Goal: Task Accomplishment & Management: Use online tool/utility

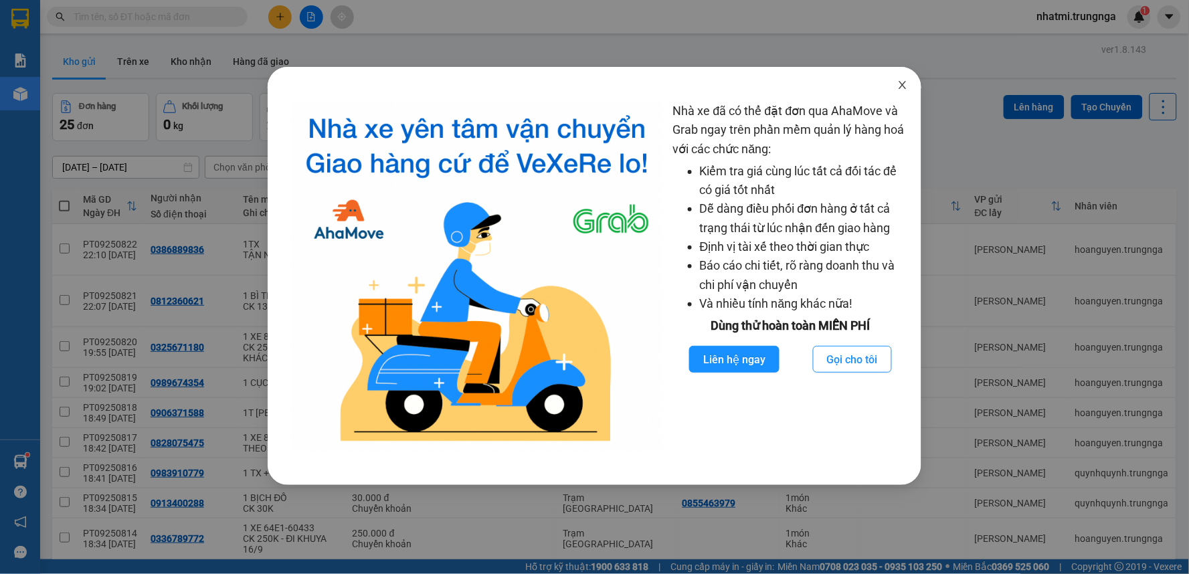
drag, startPoint x: 0, startPoint y: 0, endPoint x: 903, endPoint y: 87, distance: 907.5
click at [909, 85] on span "Close" at bounding box center [902, 85] width 37 height 37
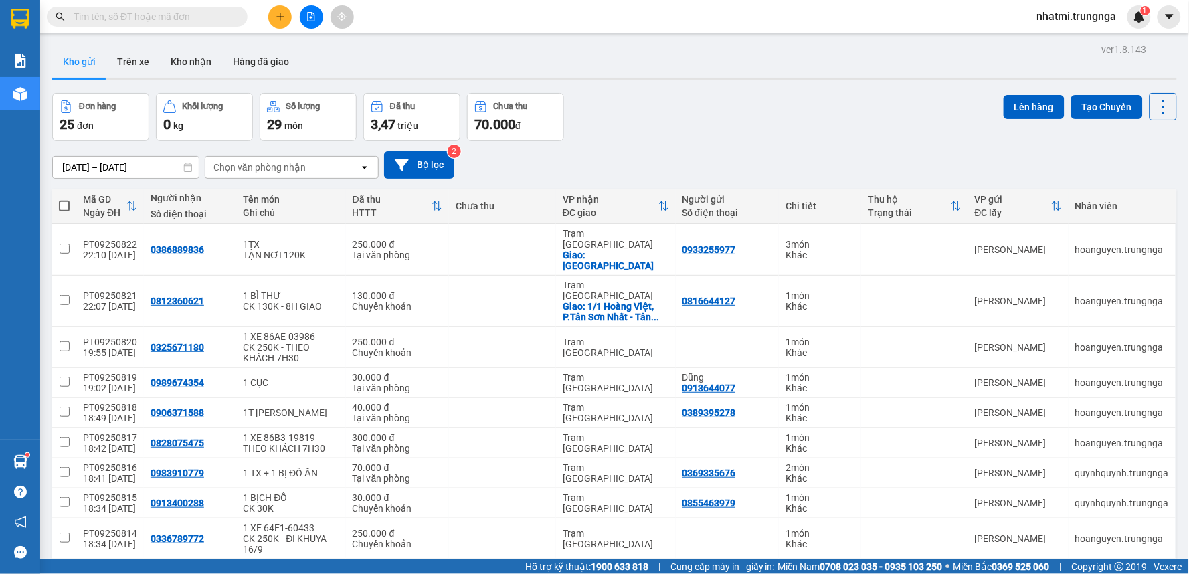
scroll to position [62, 0]
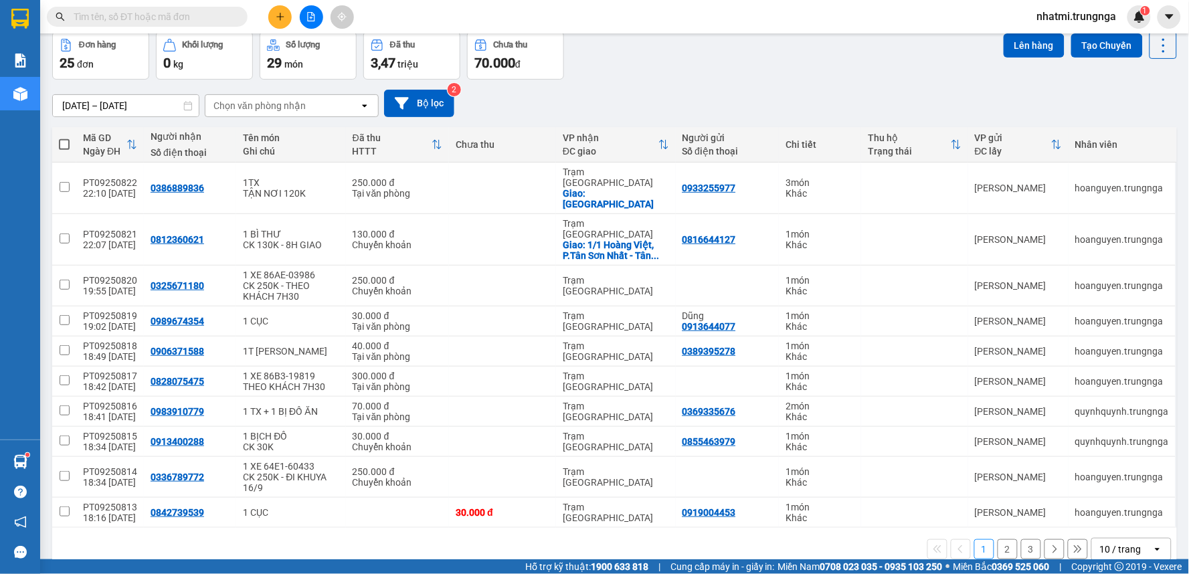
click at [1119, 543] on div "10 / trang" at bounding box center [1120, 549] width 41 height 13
click at [1115, 493] on span "100 / trang" at bounding box center [1115, 488] width 48 height 13
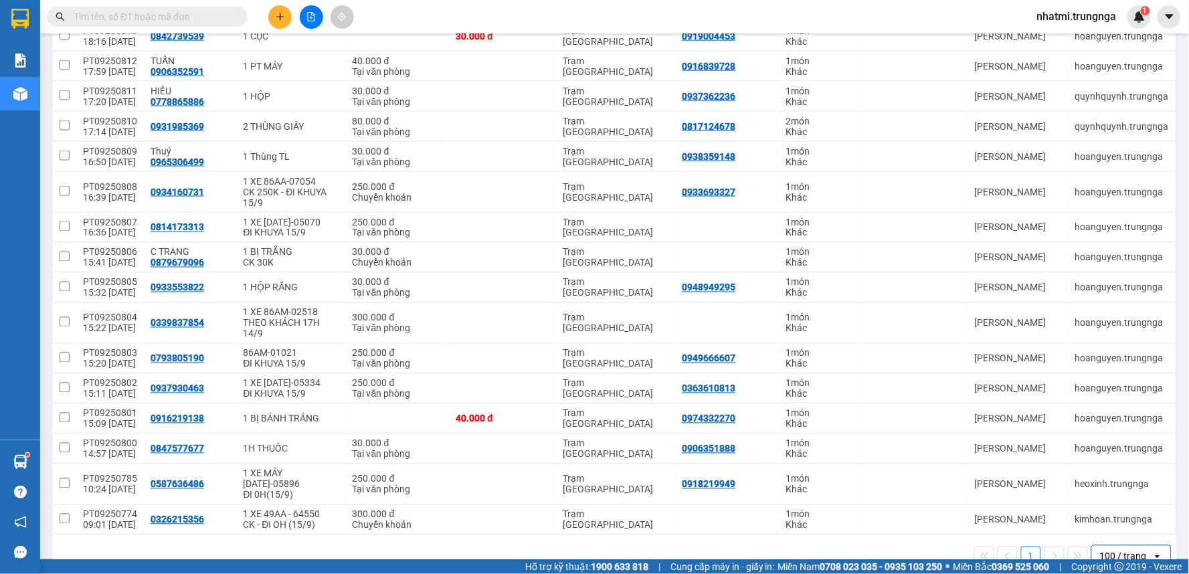
scroll to position [17, 0]
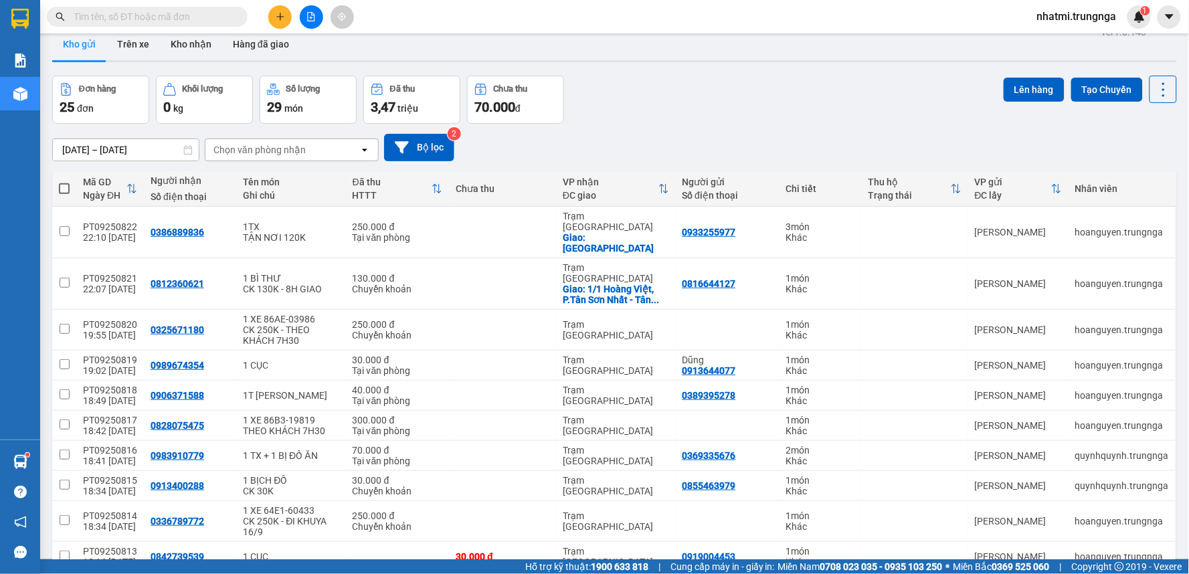
click at [66, 191] on span at bounding box center [64, 188] width 11 height 11
click at [64, 182] on input "checkbox" at bounding box center [64, 182] width 0 height 0
checkbox input "true"
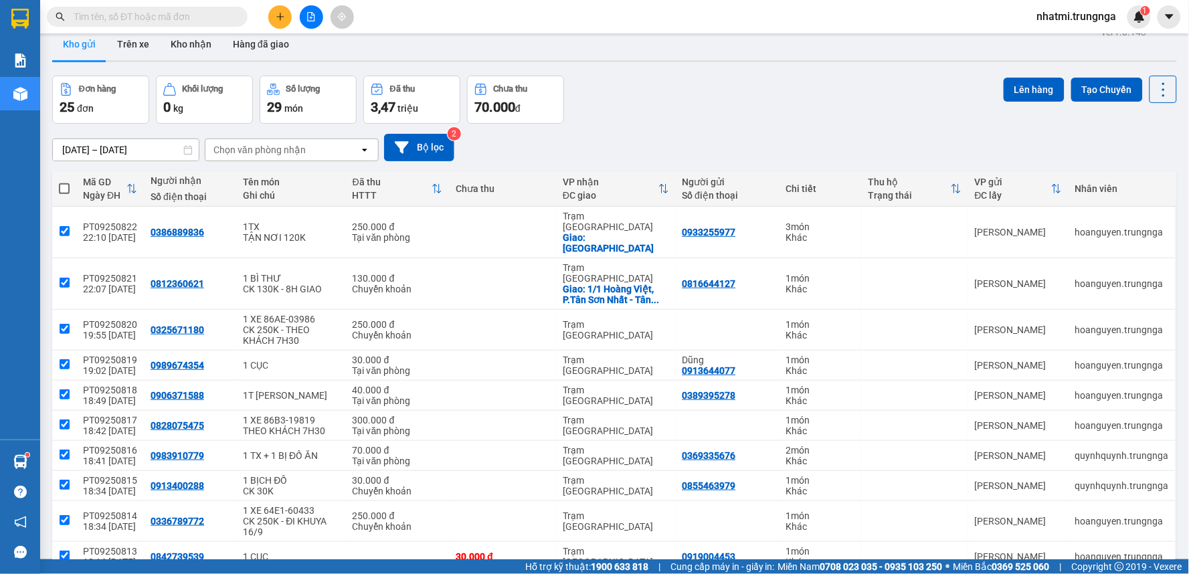
checkbox input "true"
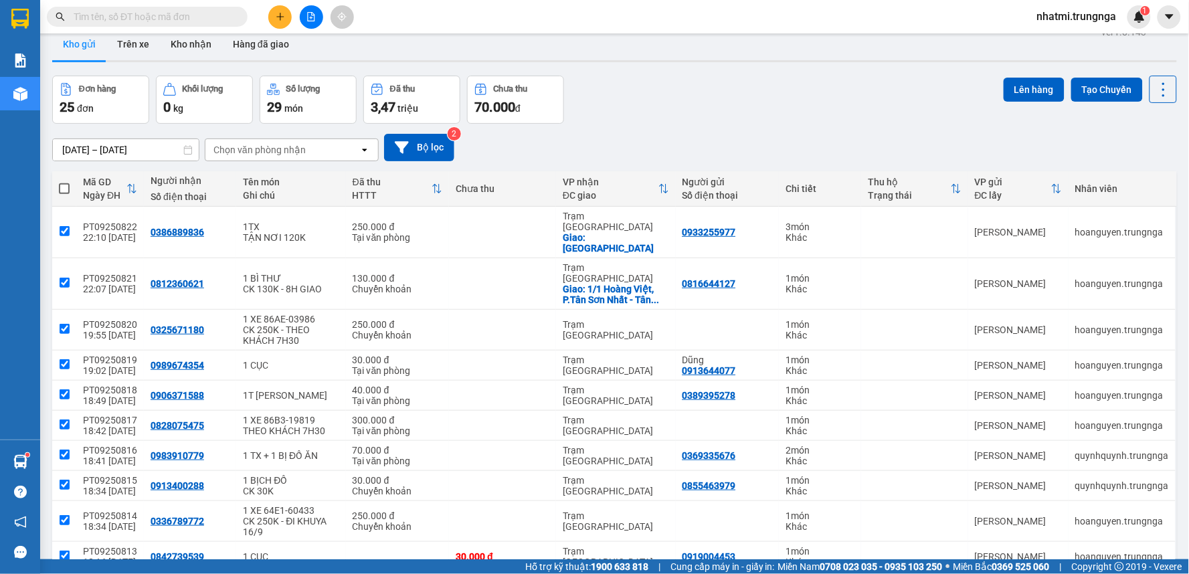
checkbox input "true"
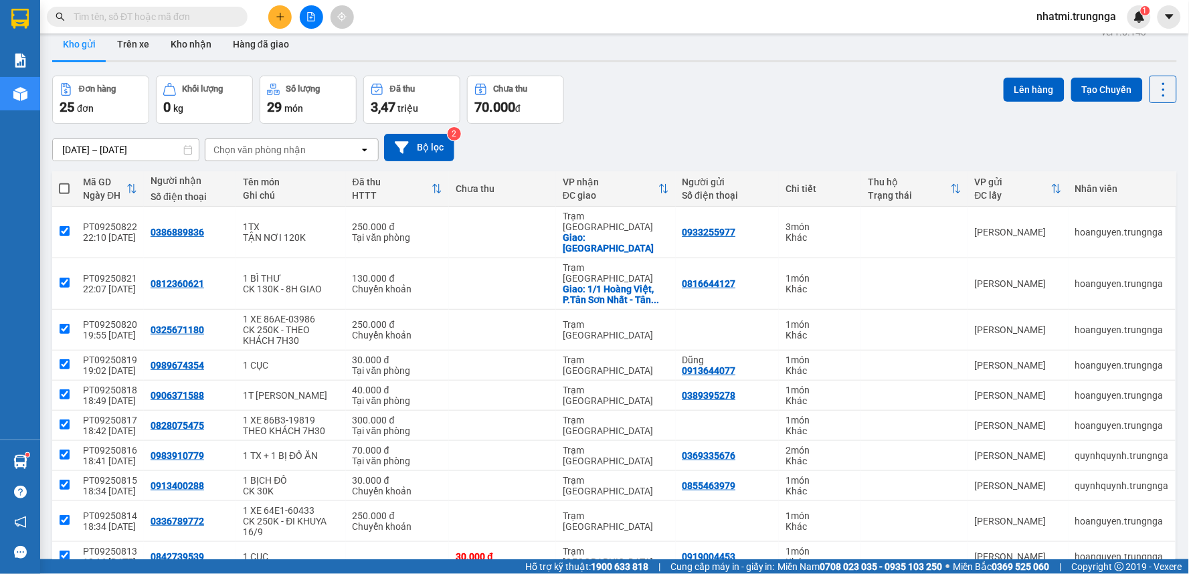
checkbox input "true"
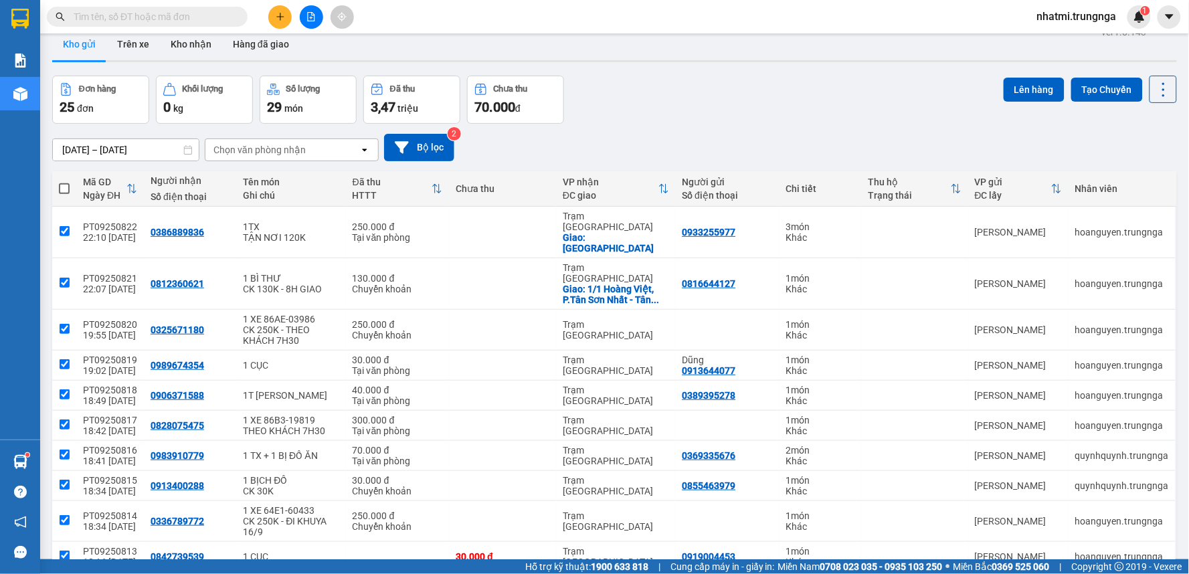
checkbox input "true"
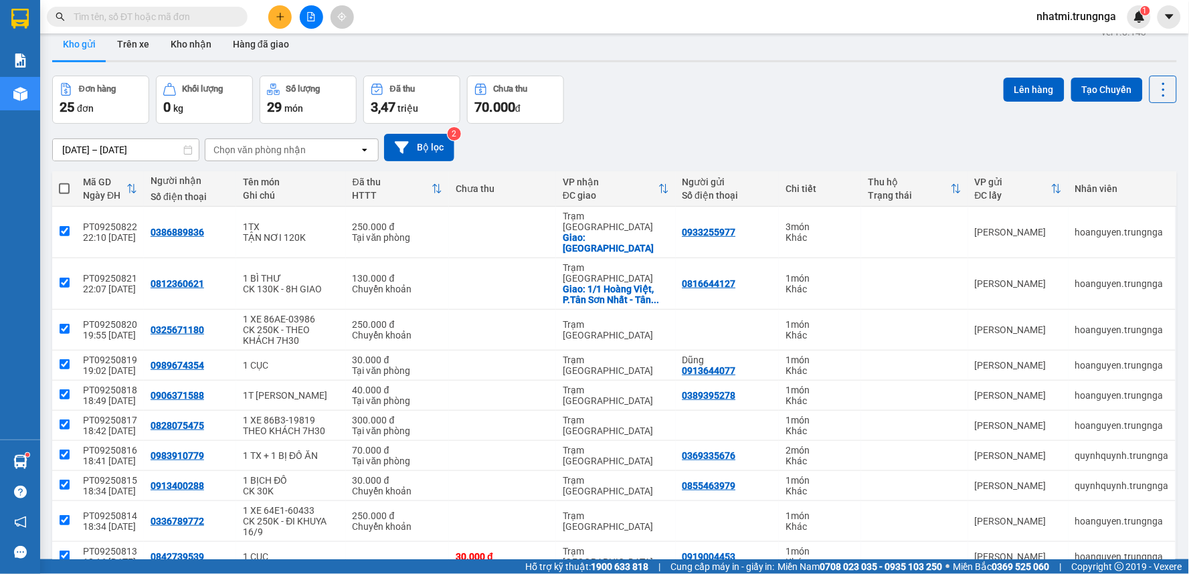
checkbox input "true"
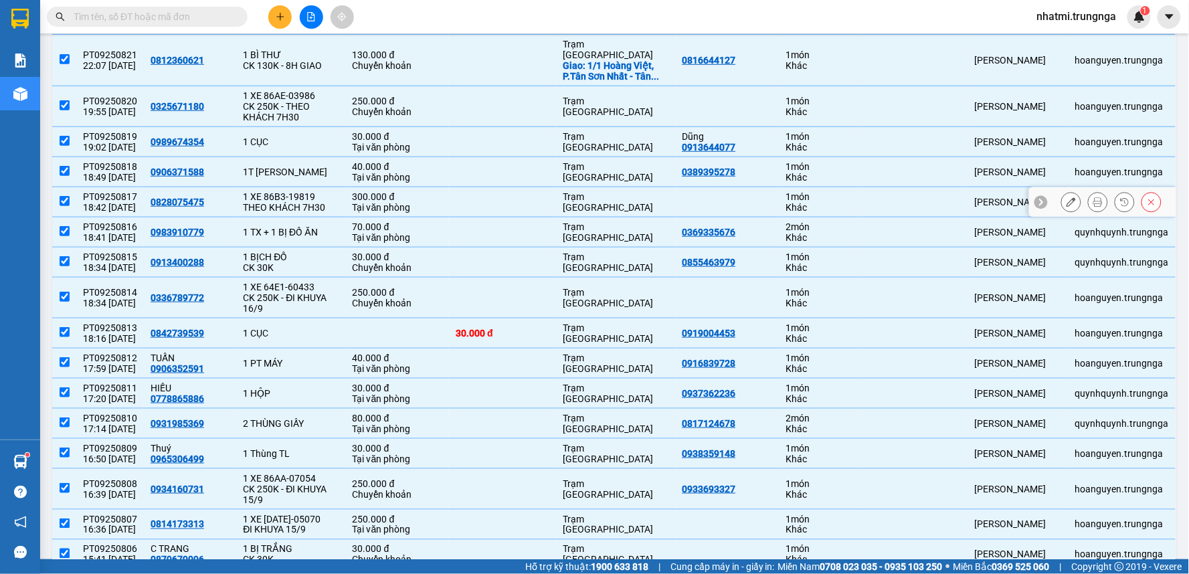
scroll to position [92, 0]
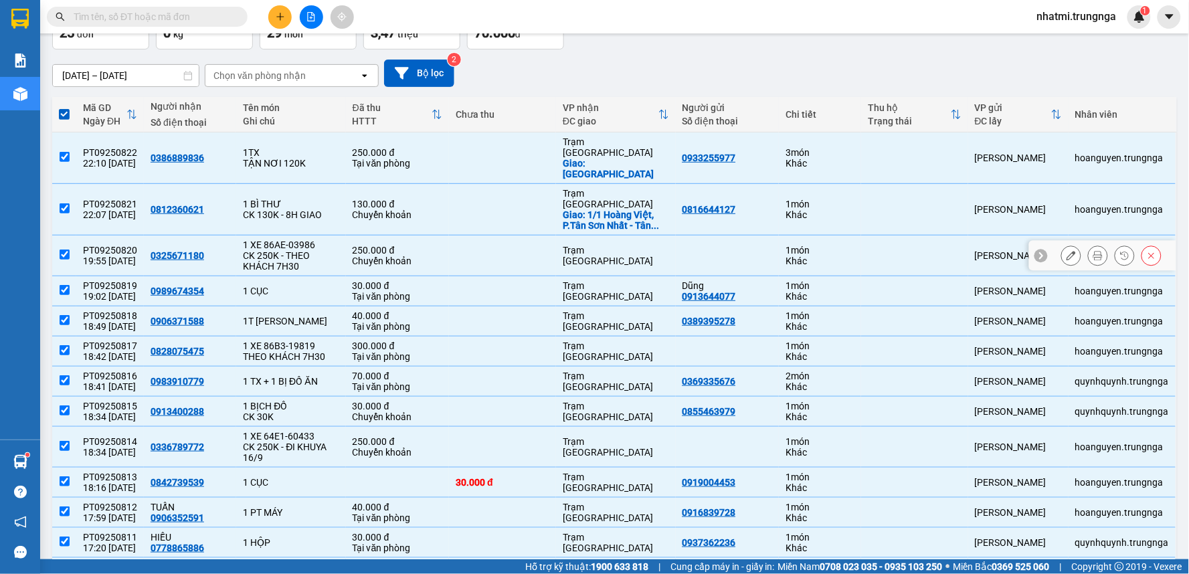
click at [68, 250] on input "checkbox" at bounding box center [65, 255] width 10 height 10
checkbox input "false"
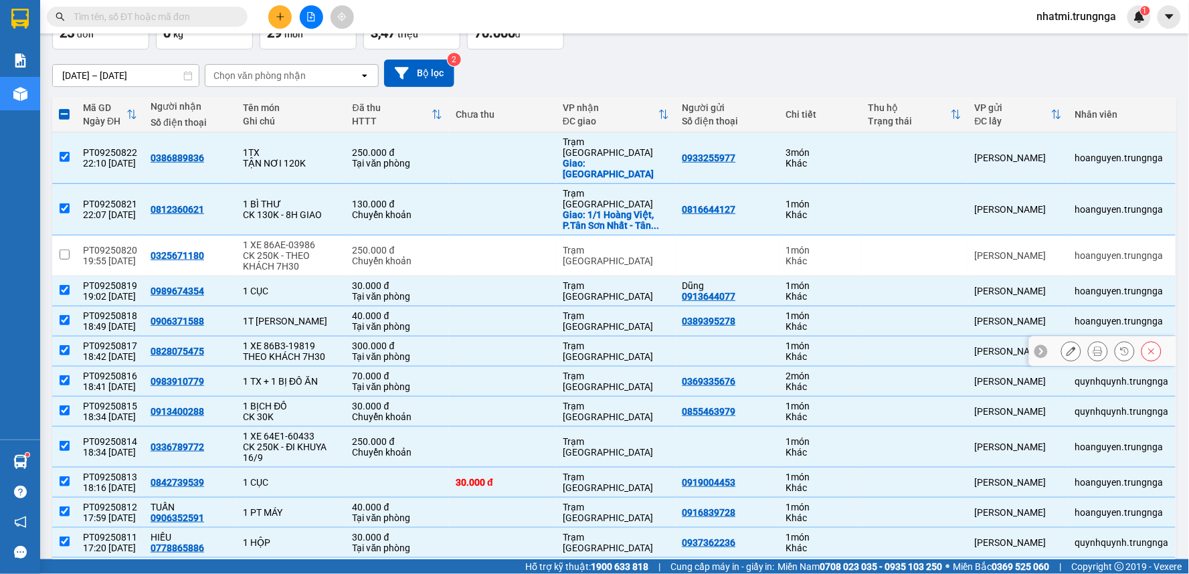
click at [64, 345] on input "checkbox" at bounding box center [65, 350] width 10 height 10
checkbox input "false"
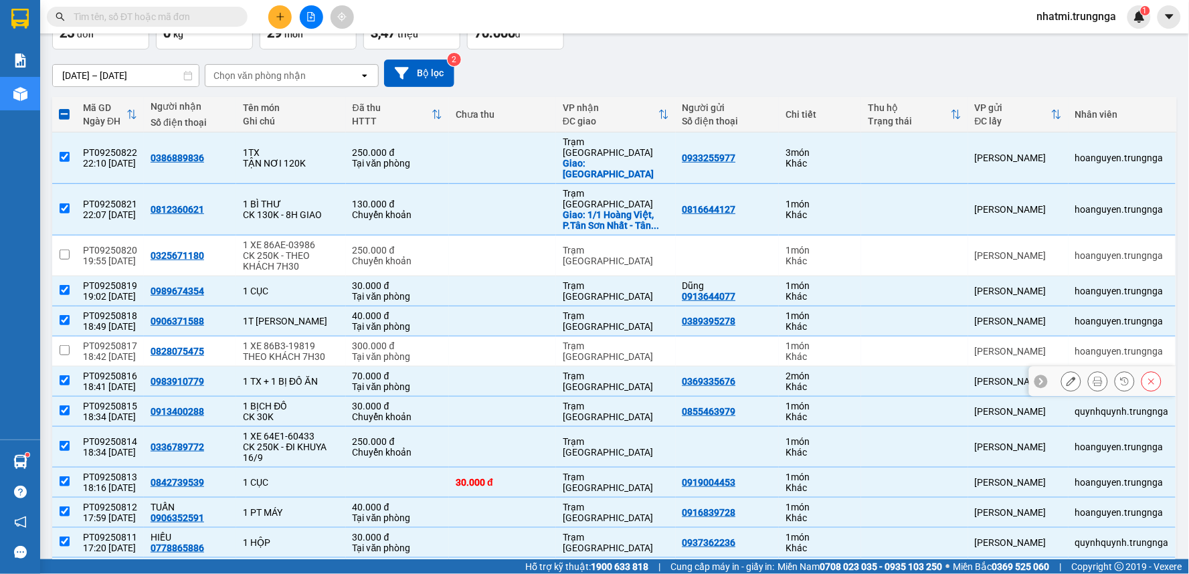
scroll to position [166, 0]
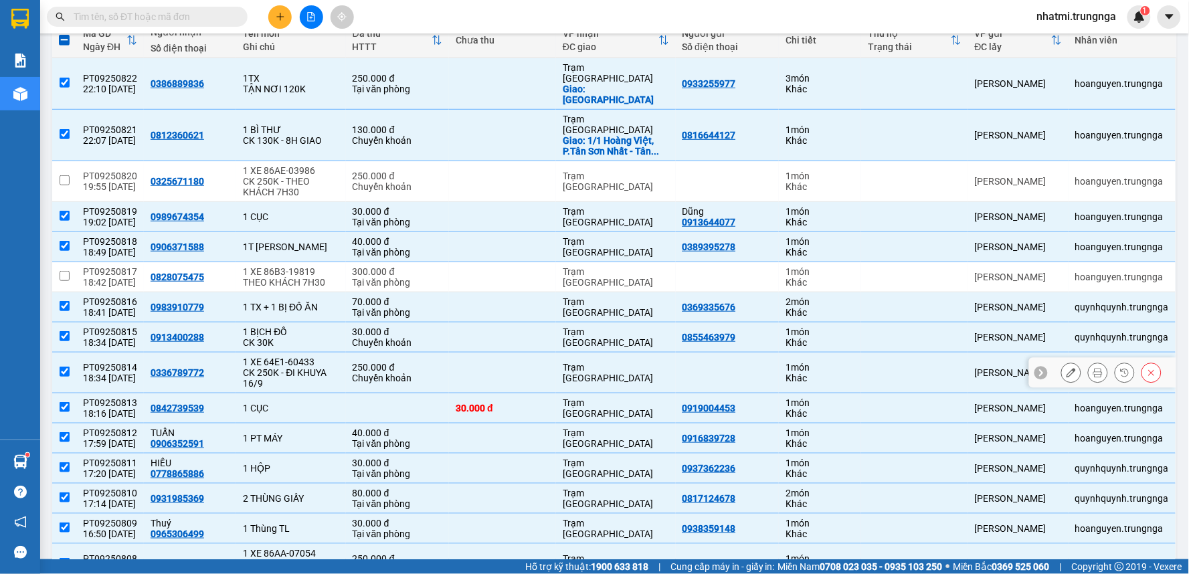
click at [63, 367] on input "checkbox" at bounding box center [65, 372] width 10 height 10
checkbox input "false"
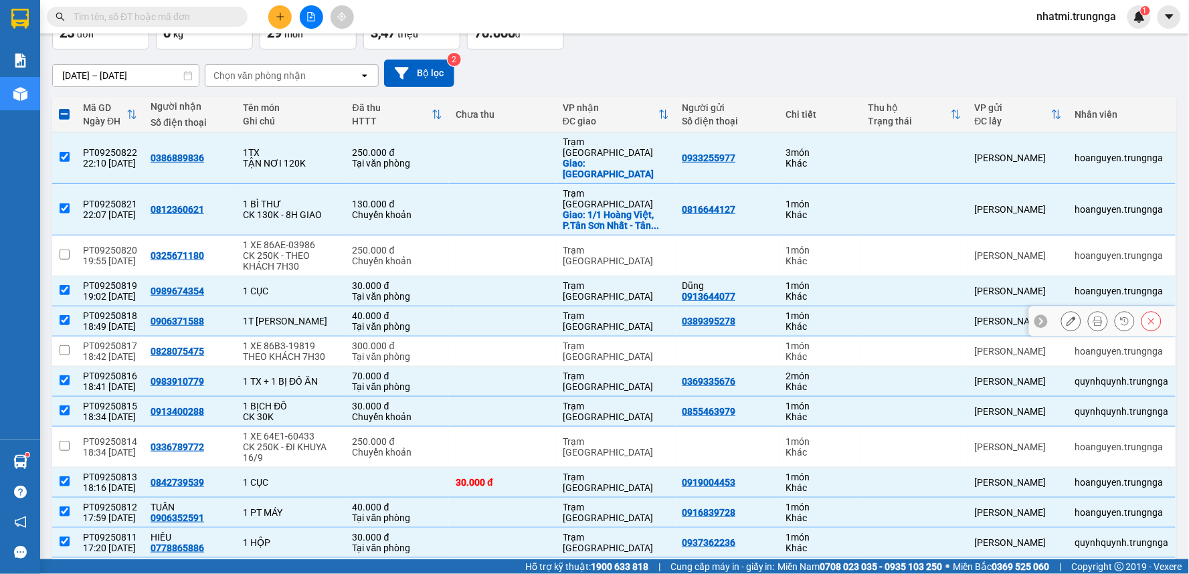
scroll to position [0, 0]
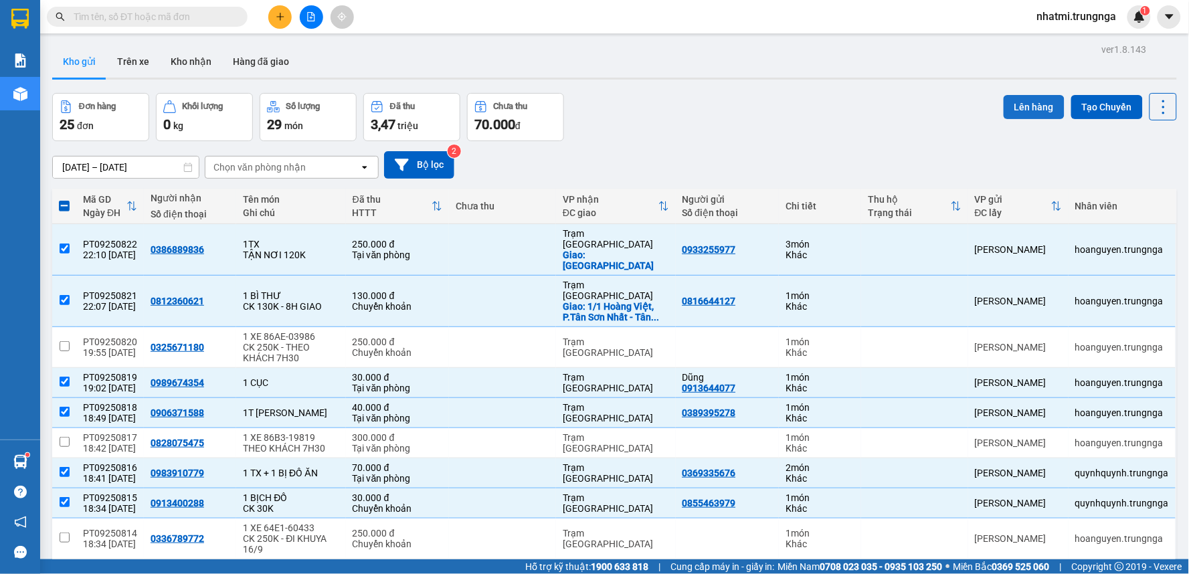
click at [1039, 111] on button "Lên hàng" at bounding box center [1034, 107] width 61 height 24
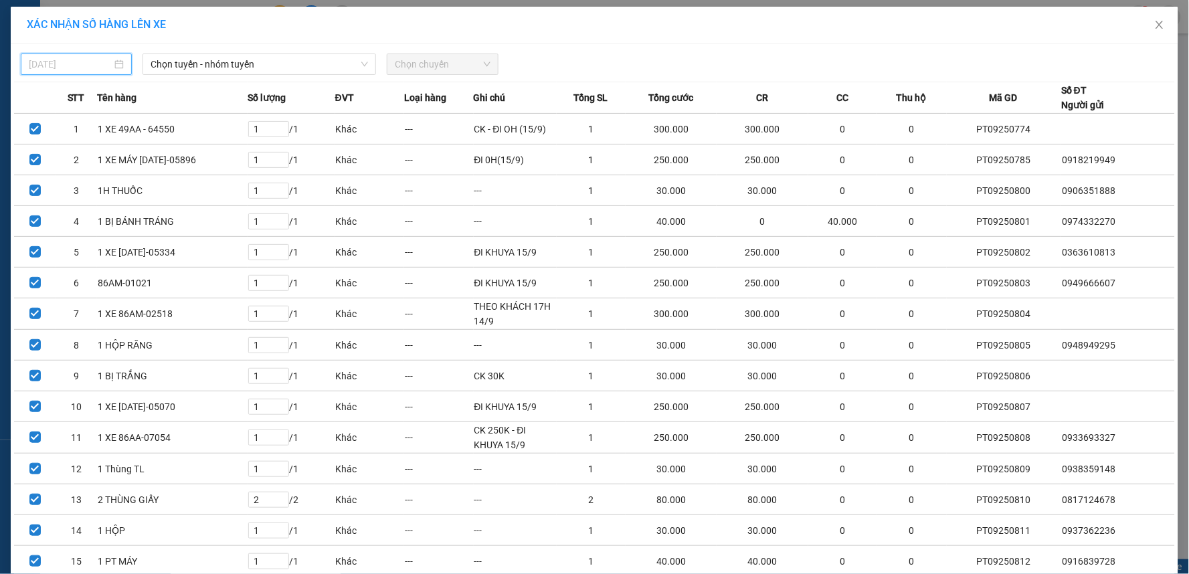
click at [64, 62] on input "[DATE]" at bounding box center [70, 64] width 83 height 15
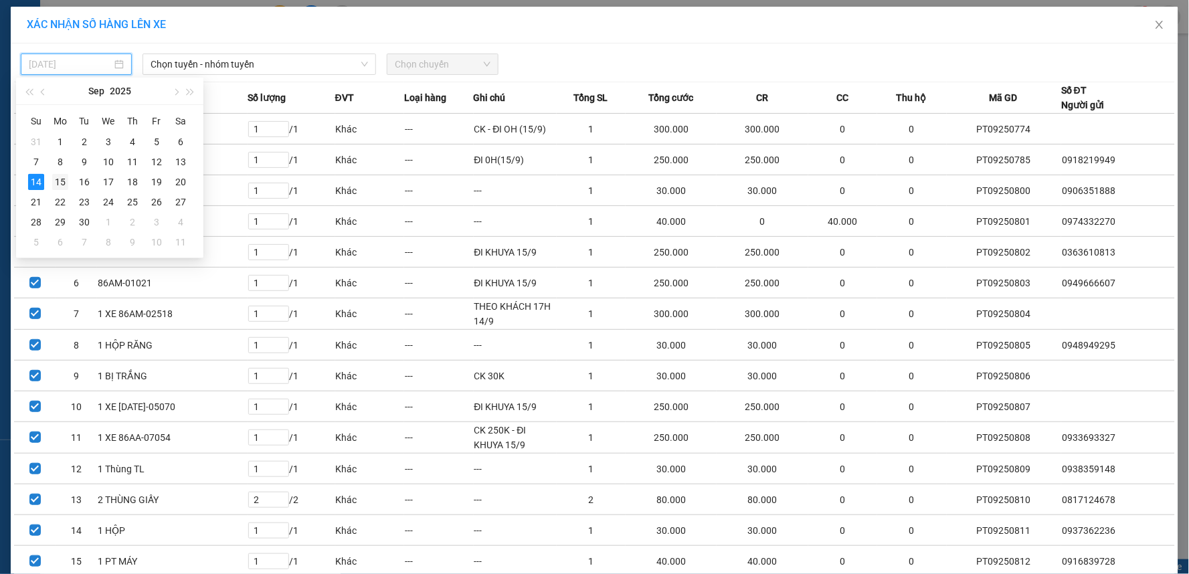
click at [62, 188] on div "15" at bounding box center [60, 182] width 16 height 16
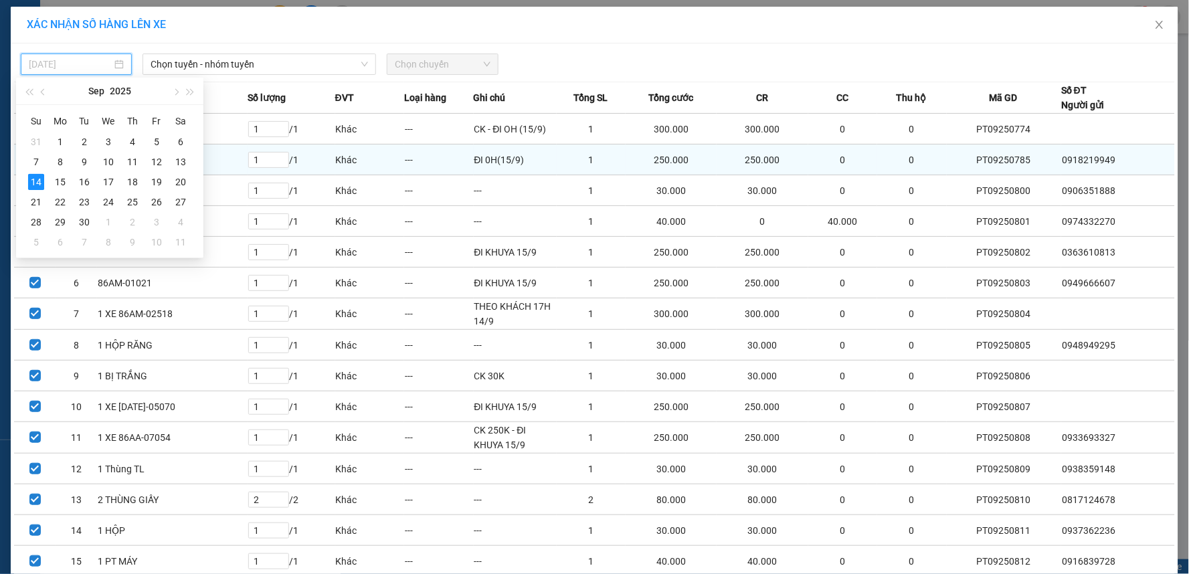
type input "[DATE]"
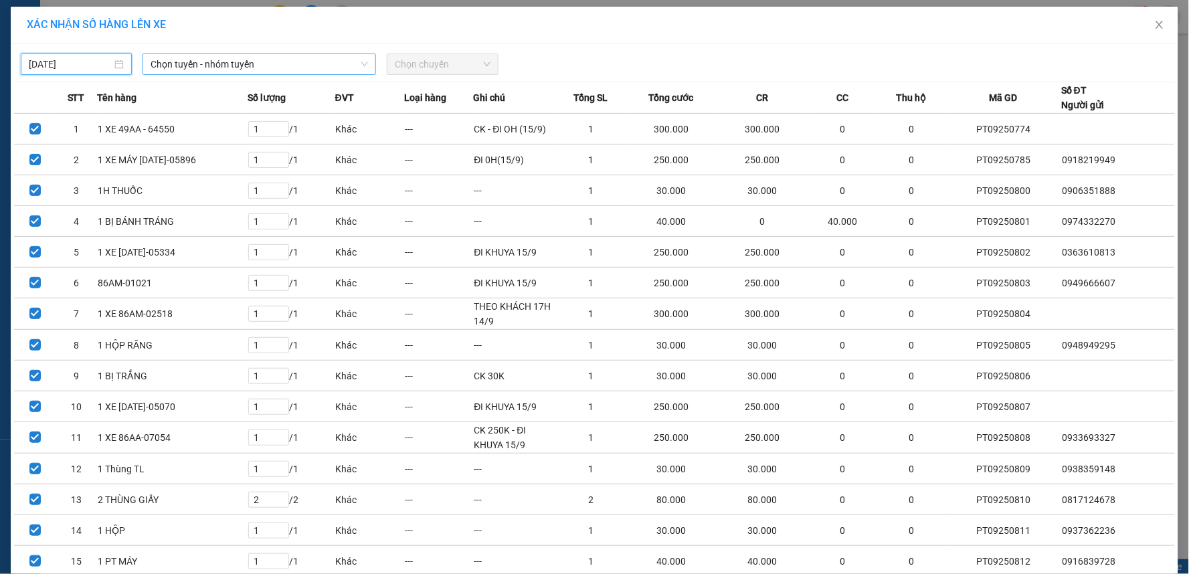
click at [197, 68] on span "Chọn tuyến - nhóm tuyến" at bounding box center [259, 64] width 217 height 20
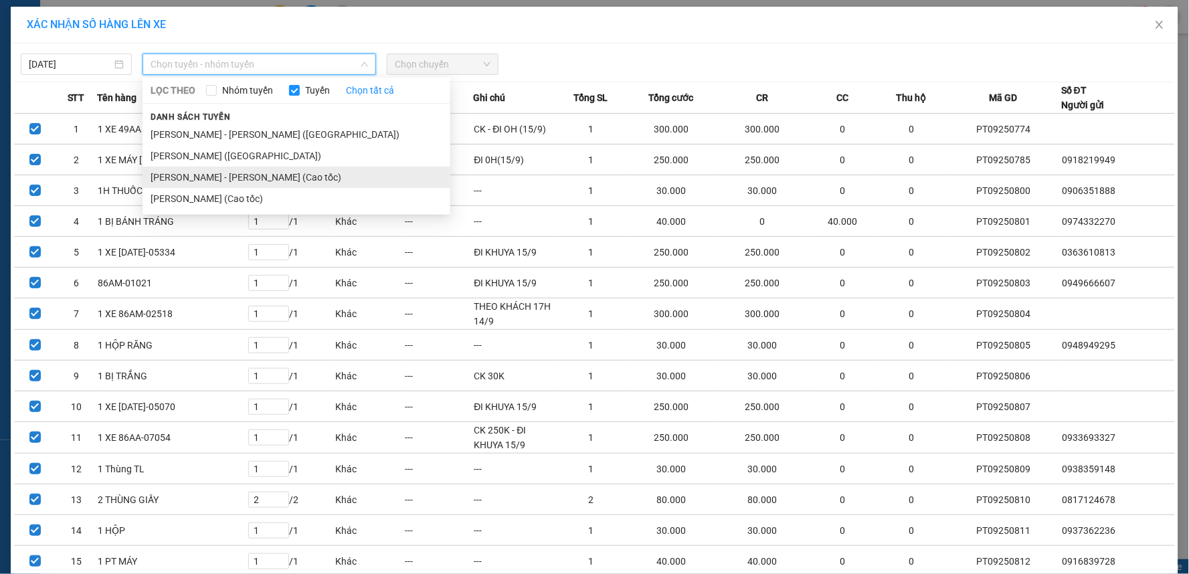
click at [206, 179] on li "[PERSON_NAME] - [PERSON_NAME] (Cao tốc)" at bounding box center [297, 177] width 308 height 21
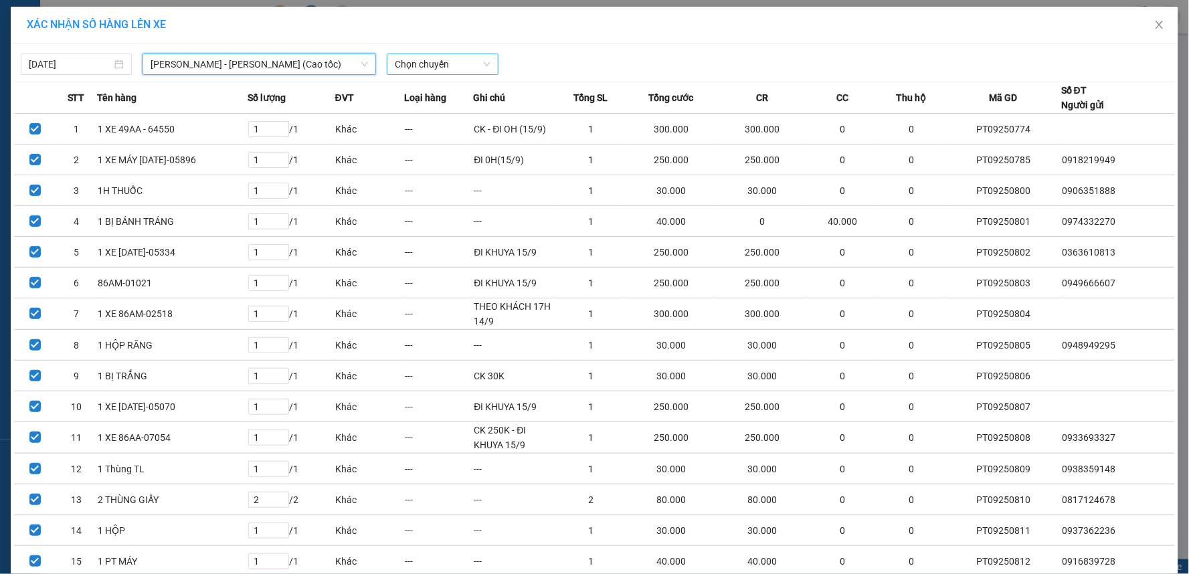
click at [410, 61] on span "Chọn chuyến" at bounding box center [442, 64] width 95 height 20
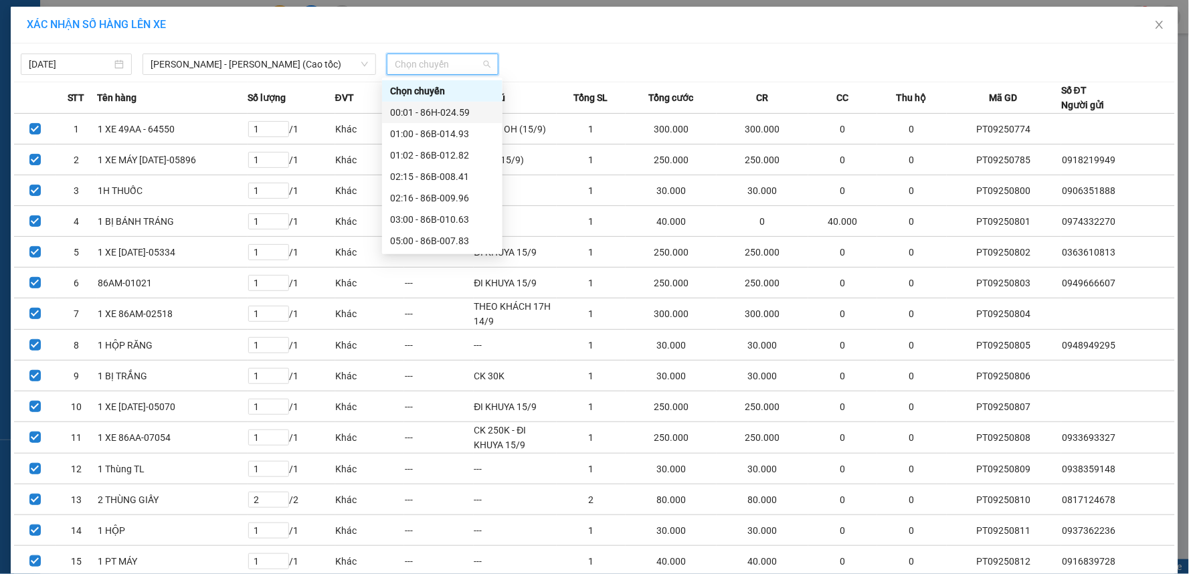
click at [423, 103] on div "00:01 - 86H-024.59" at bounding box center [442, 112] width 120 height 21
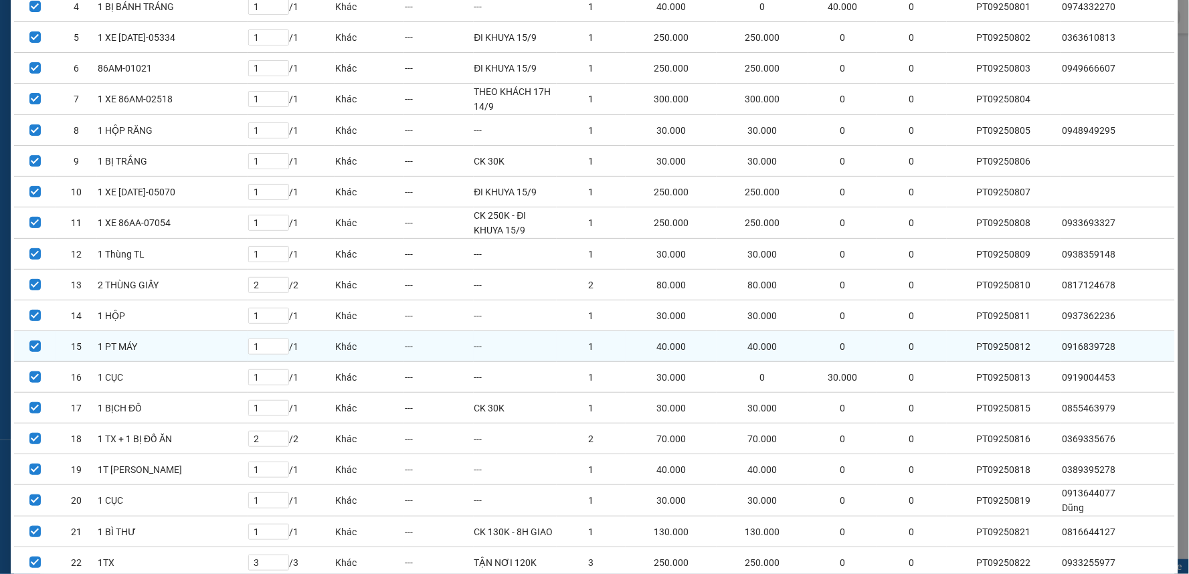
scroll to position [321, 0]
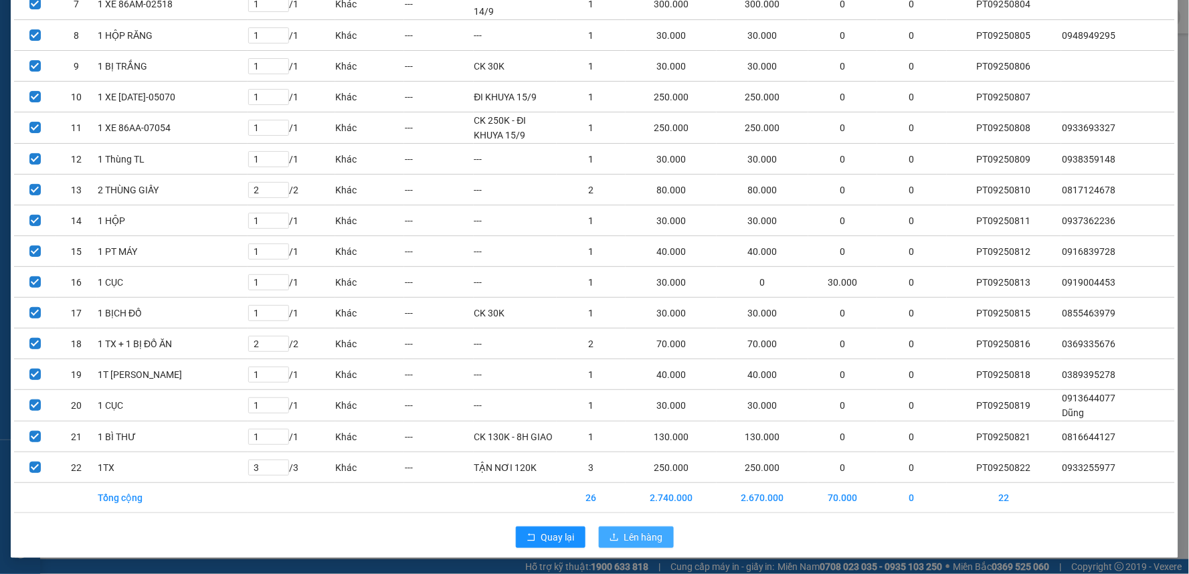
click at [626, 542] on span "Lên hàng" at bounding box center [643, 537] width 39 height 15
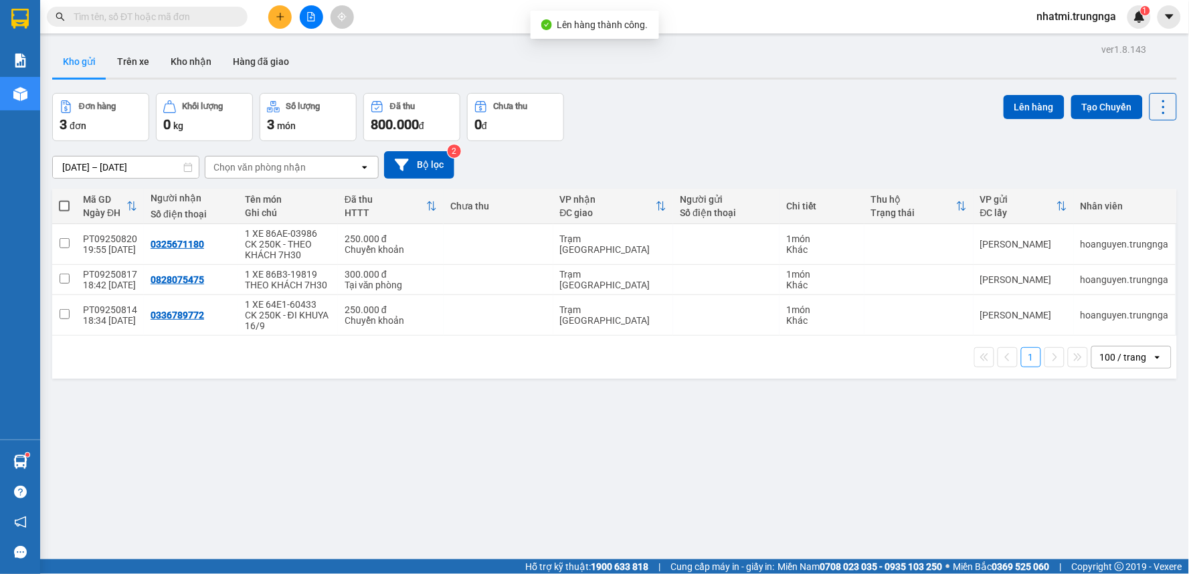
click at [309, 18] on icon "file-add" at bounding box center [310, 16] width 9 height 9
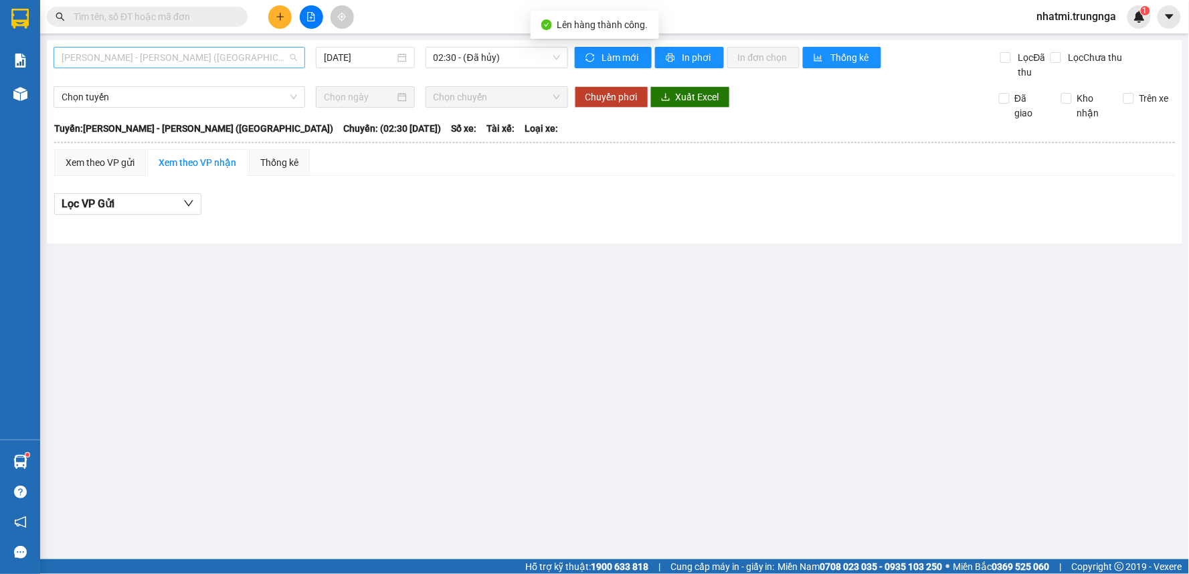
click at [201, 56] on span "[PERSON_NAME] - [PERSON_NAME] ([GEOGRAPHIC_DATA])" at bounding box center [180, 58] width 236 height 20
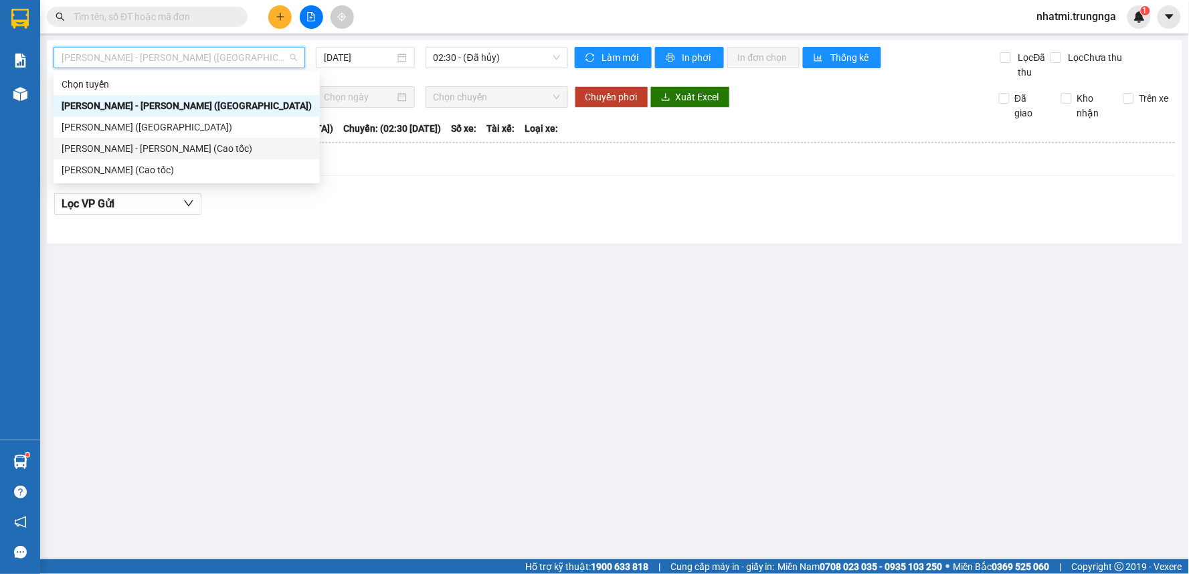
click at [171, 152] on div "[PERSON_NAME] - [PERSON_NAME] (Cao tốc)" at bounding box center [187, 148] width 250 height 15
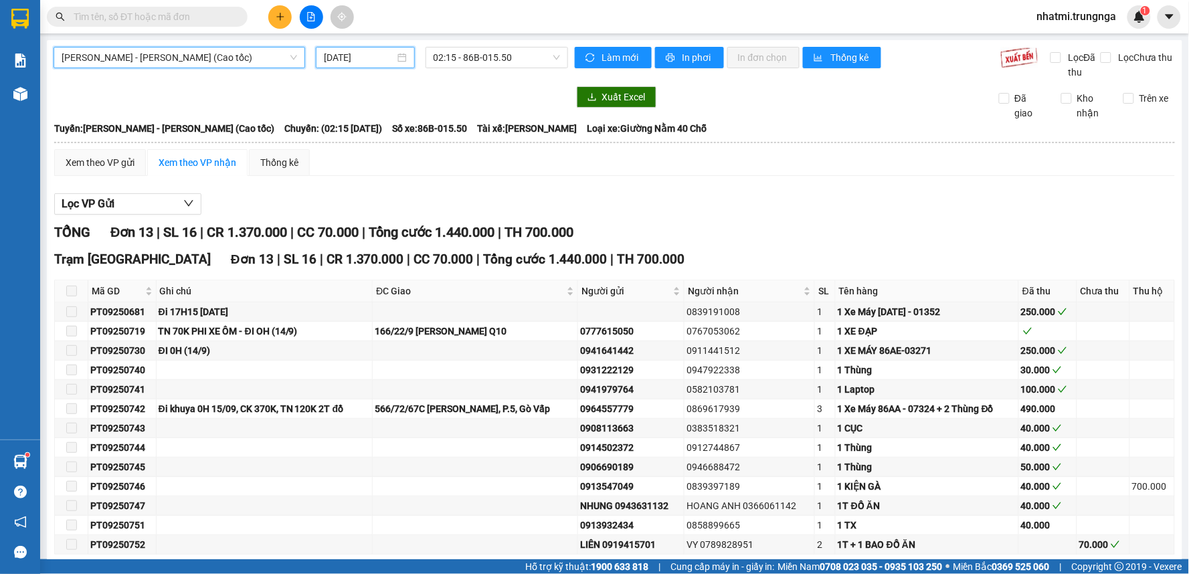
click at [355, 56] on input "[DATE]" at bounding box center [359, 57] width 70 height 15
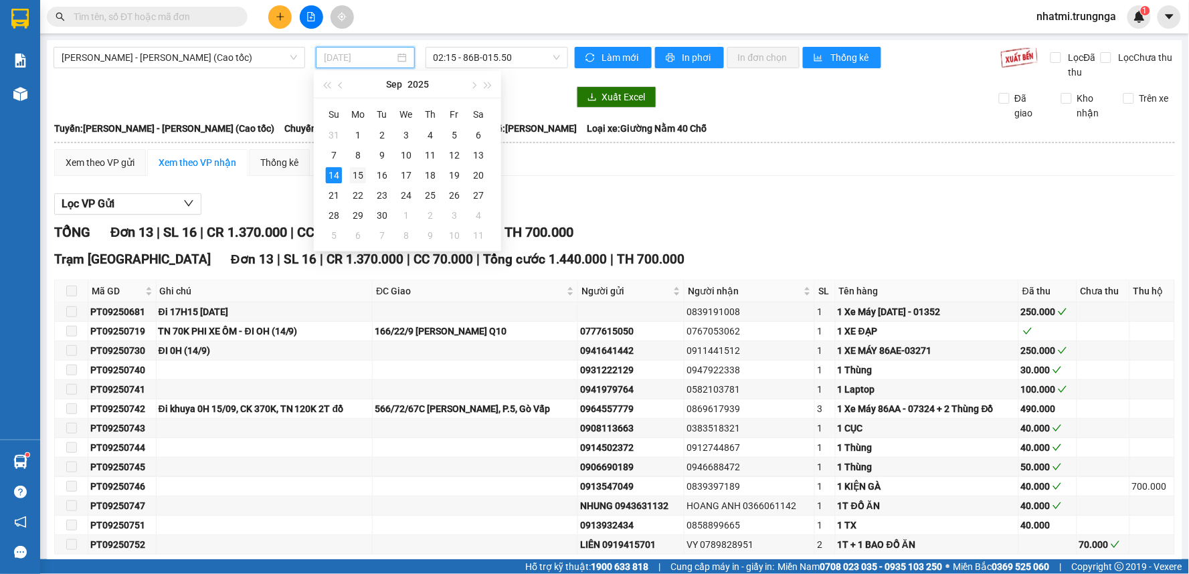
click at [359, 174] on div "15" at bounding box center [358, 175] width 16 height 16
type input "[DATE]"
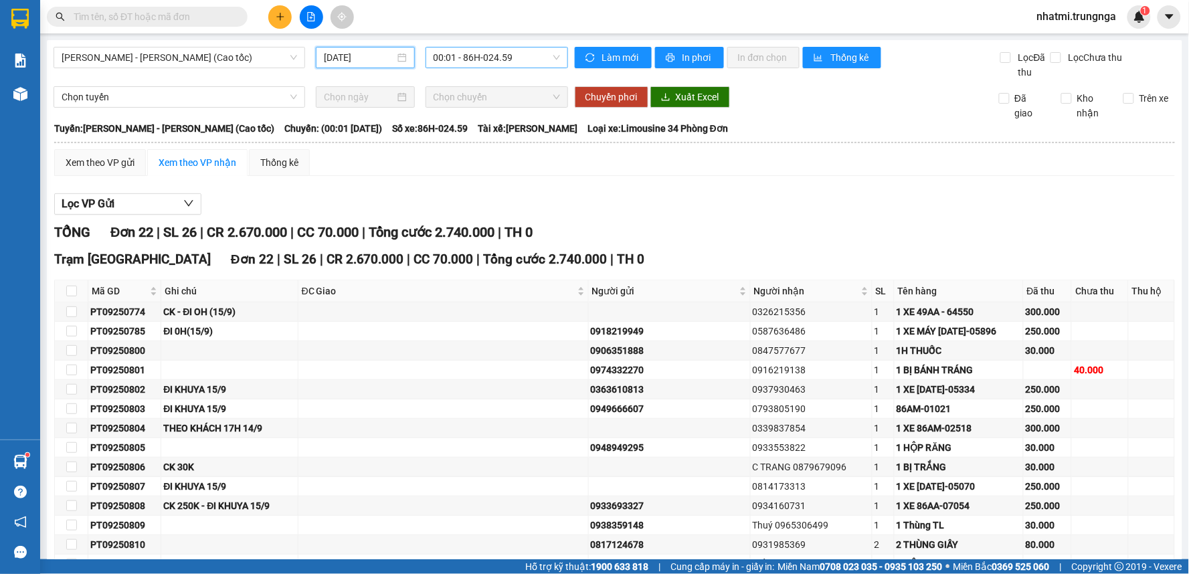
click at [471, 54] on span "00:01 - 86H-024.59" at bounding box center [497, 58] width 126 height 20
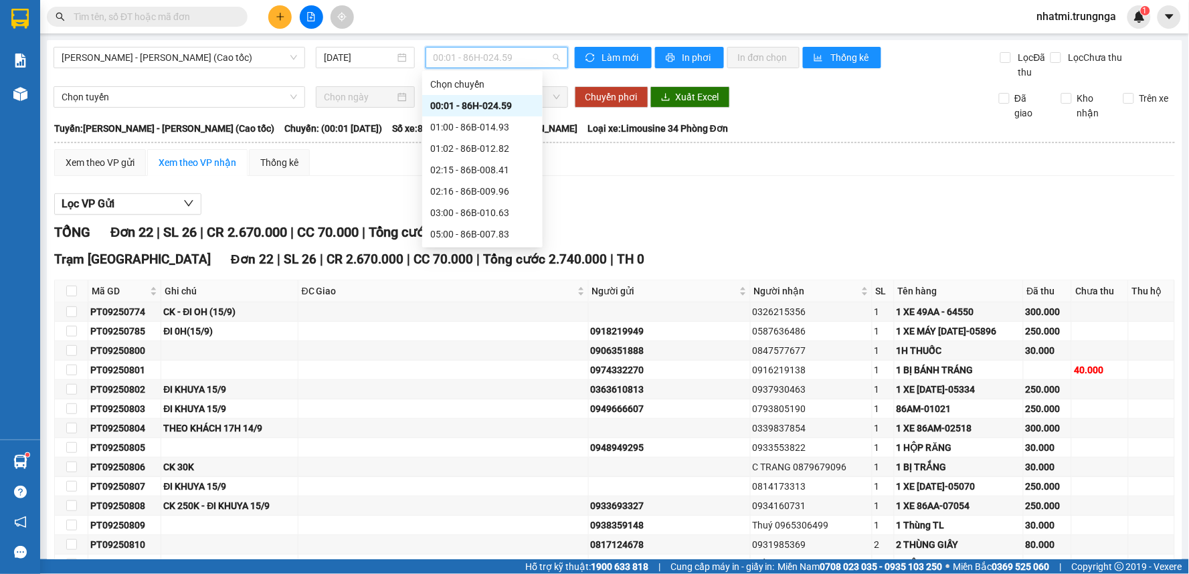
click at [471, 54] on span "00:01 - 86H-024.59" at bounding box center [497, 58] width 126 height 20
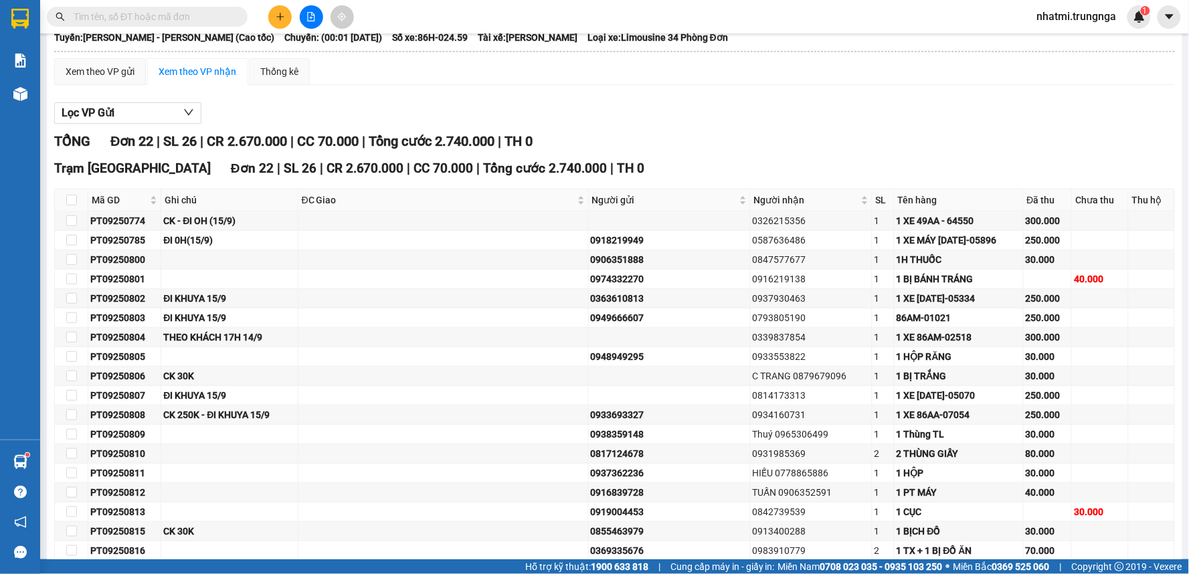
scroll to position [240, 0]
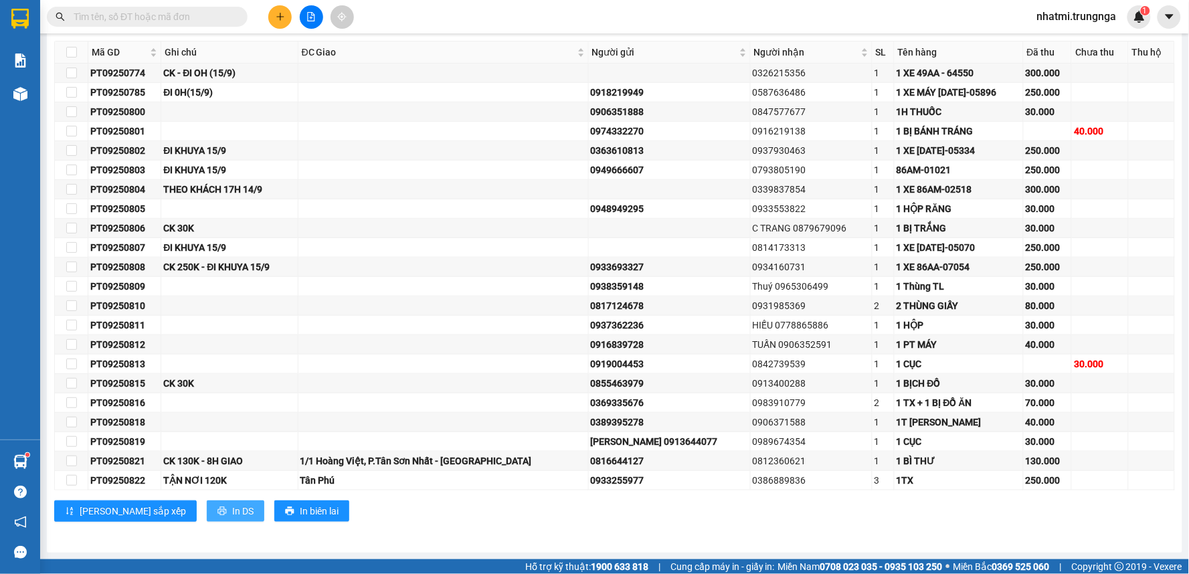
click at [232, 512] on span "In DS" at bounding box center [242, 511] width 21 height 15
drag, startPoint x: 144, startPoint y: 458, endPoint x: 88, endPoint y: 464, distance: 56.5
click at [88, 464] on td "PT09250821" at bounding box center [124, 461] width 73 height 19
click at [157, 11] on input "text" at bounding box center [153, 16] width 158 height 15
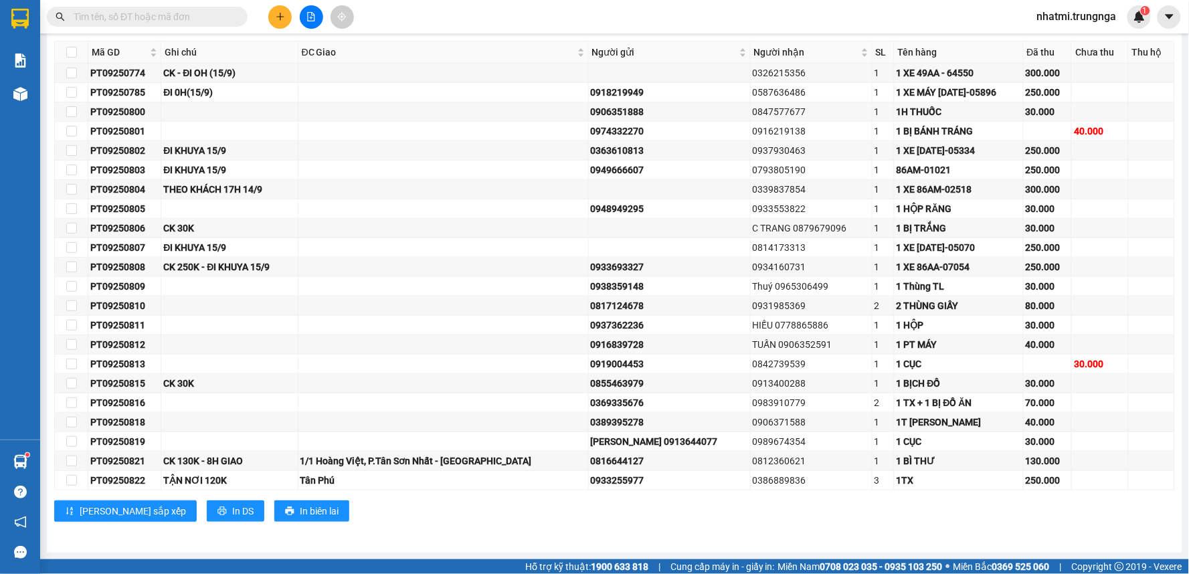
paste input "PT09250821"
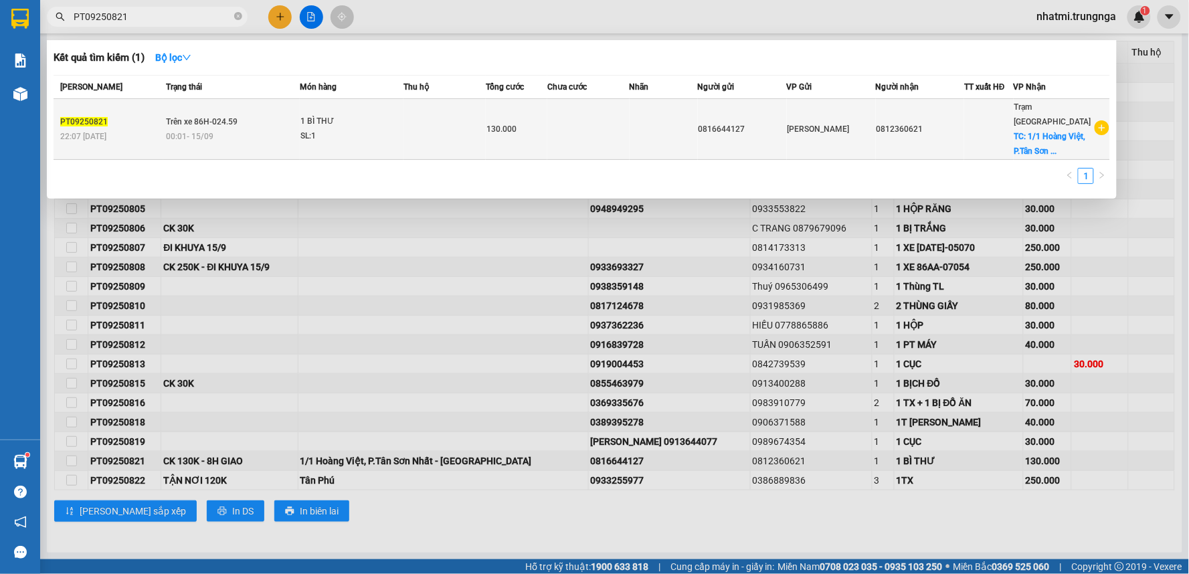
click at [618, 114] on td at bounding box center [588, 129] width 82 height 61
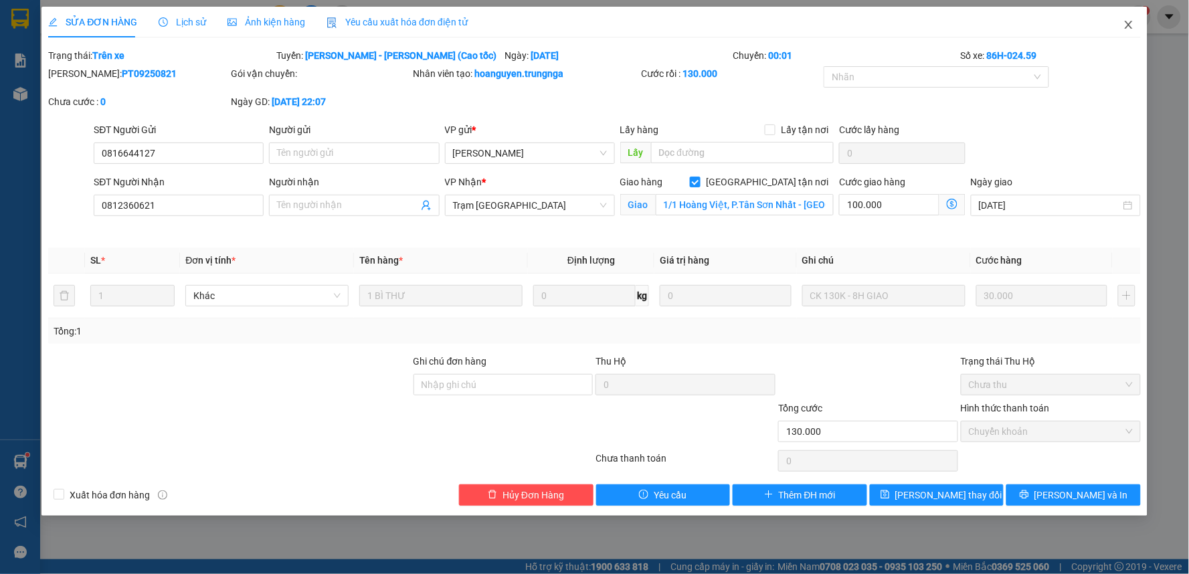
click at [1130, 27] on icon "close" at bounding box center [1128, 25] width 7 height 8
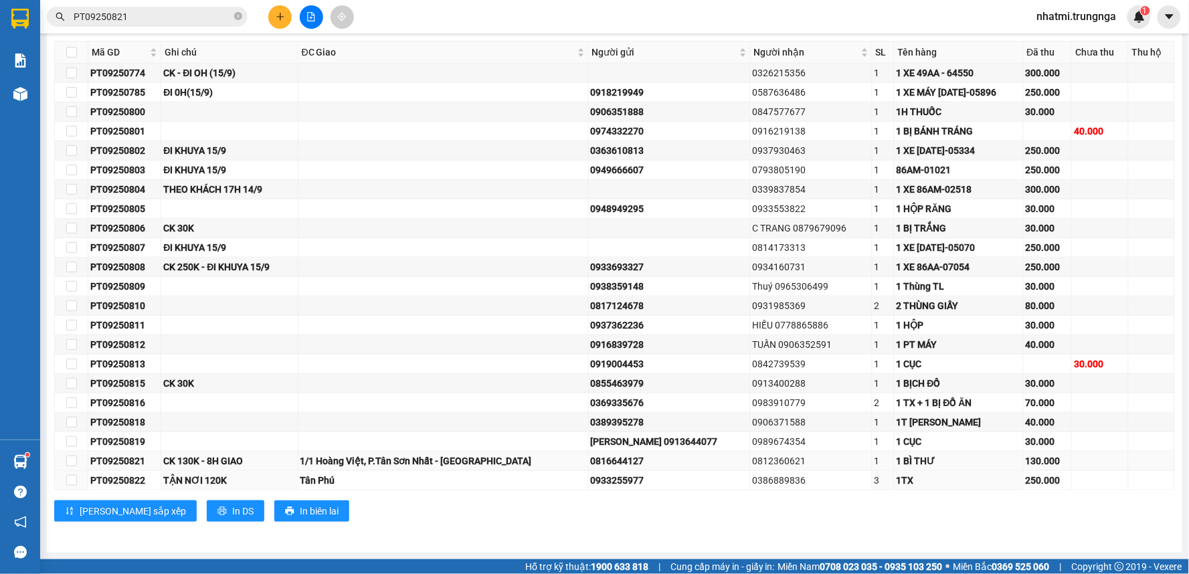
drag, startPoint x: 150, startPoint y: 483, endPoint x: 88, endPoint y: 465, distance: 64.2
click at [69, 482] on tr "PT09250822 TẬN NƠI [GEOGRAPHIC_DATA] 0933255977 0386889836 3 1TX 250.000" at bounding box center [615, 480] width 1120 height 19
click at [189, 10] on input "PT09250821" at bounding box center [153, 16] width 158 height 15
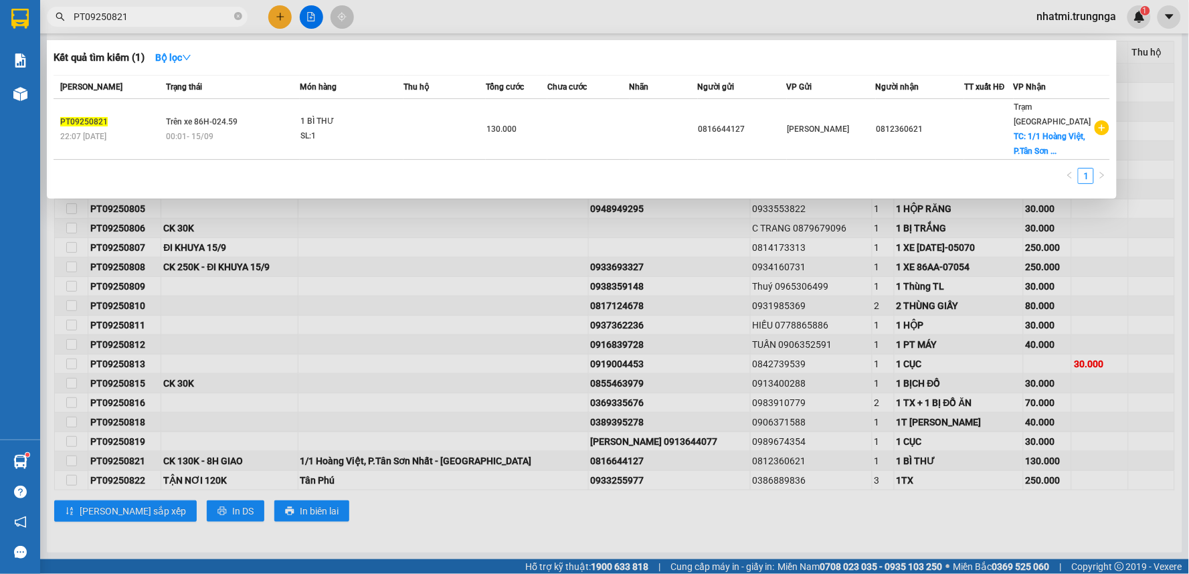
click at [191, 28] on div at bounding box center [594, 287] width 1189 height 574
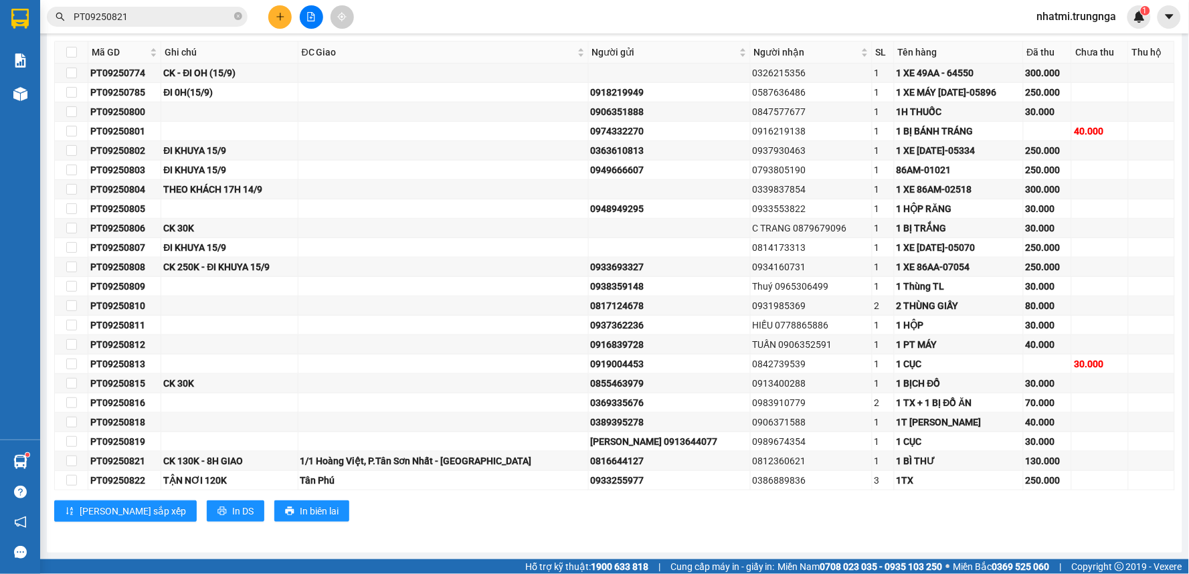
click at [192, 23] on span "PT09250821" at bounding box center [147, 17] width 201 height 20
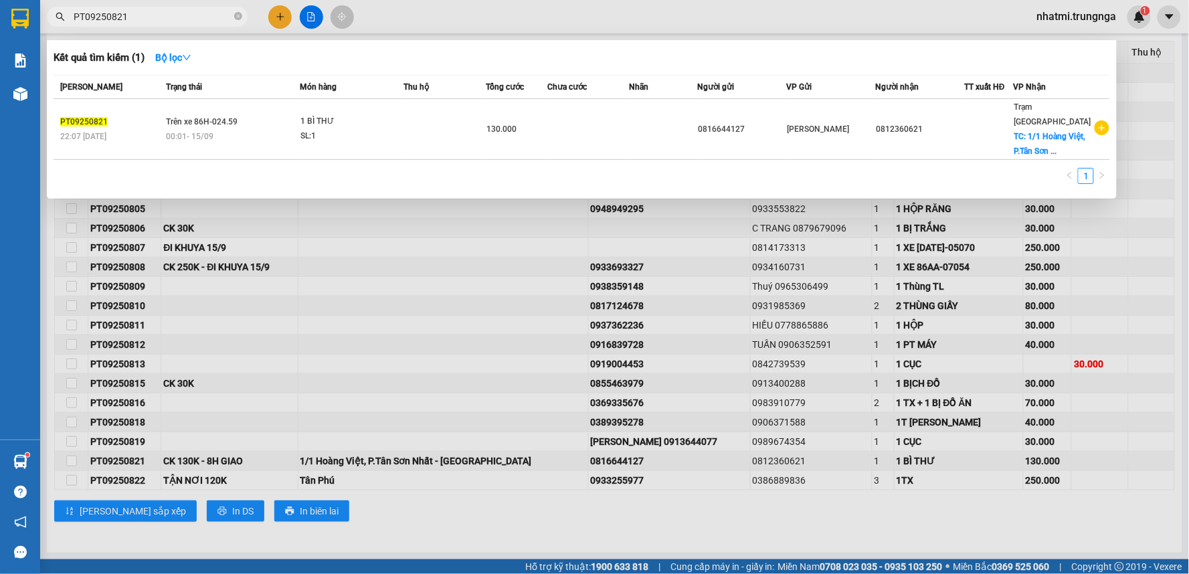
click at [192, 17] on input "PT09250821" at bounding box center [153, 16] width 158 height 15
paste input "PT09250822"
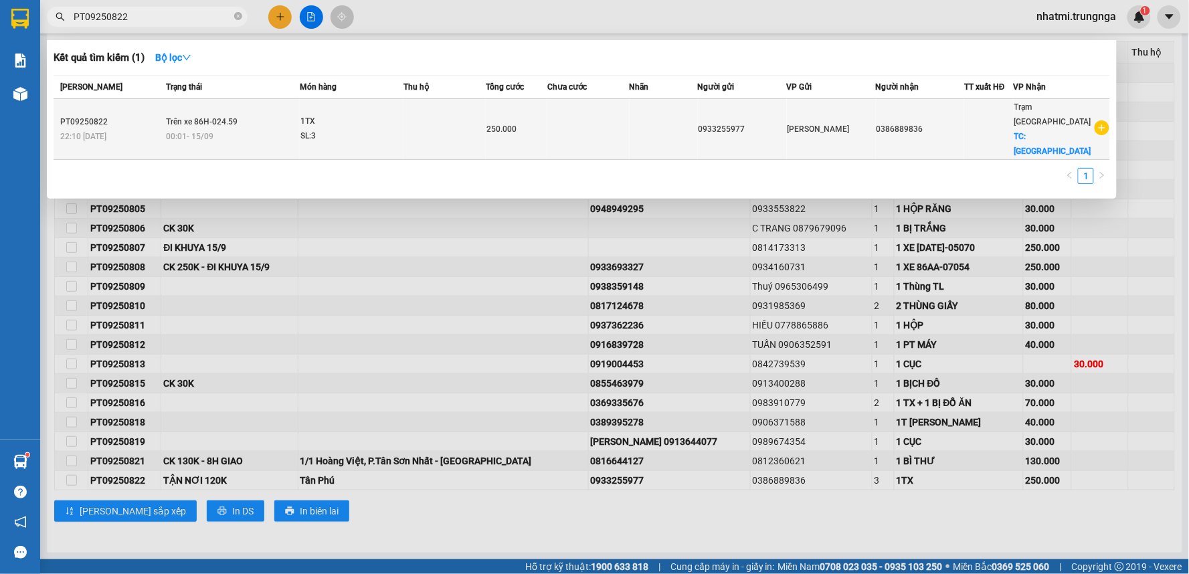
type input "PT09250822"
click at [586, 111] on td at bounding box center [588, 129] width 82 height 61
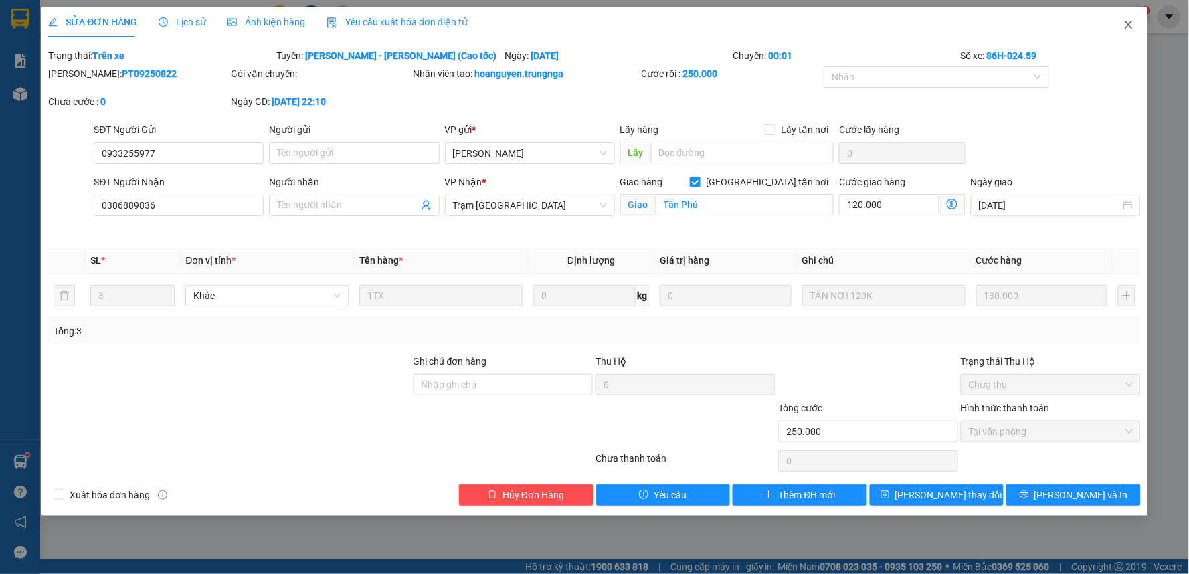
click at [1128, 21] on icon "close" at bounding box center [1128, 24] width 11 height 11
